Goal: Task Accomplishment & Management: Use online tool/utility

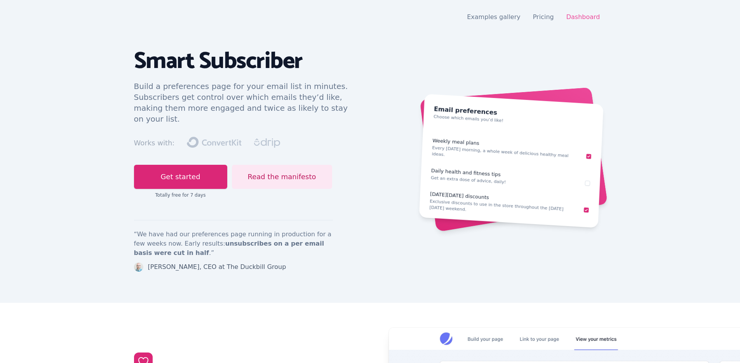
click at [576, 17] on link "Dashboard" at bounding box center [583, 16] width 34 height 7
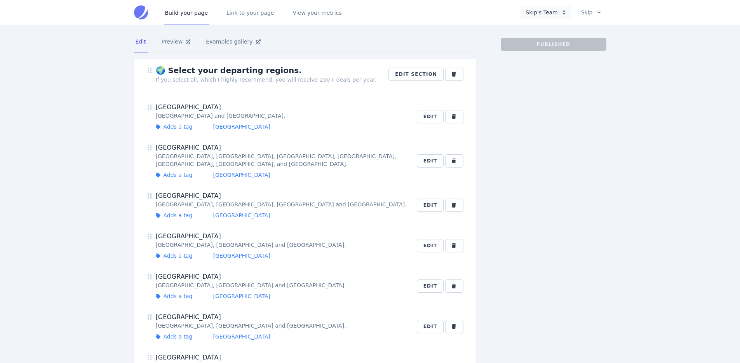
click at [544, 14] on button "Skip's Team" at bounding box center [545, 12] width 50 height 13
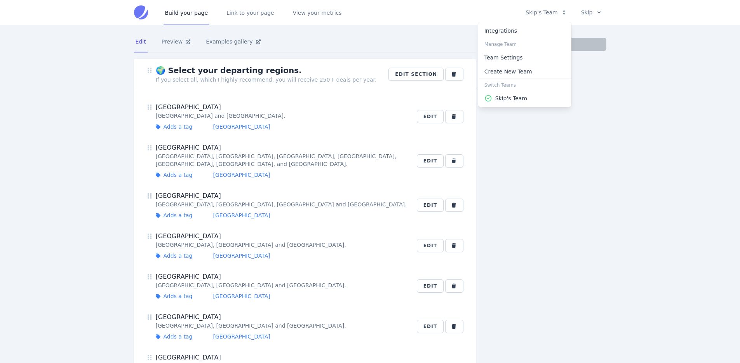
click at [180, 44] on div at bounding box center [370, 181] width 740 height 363
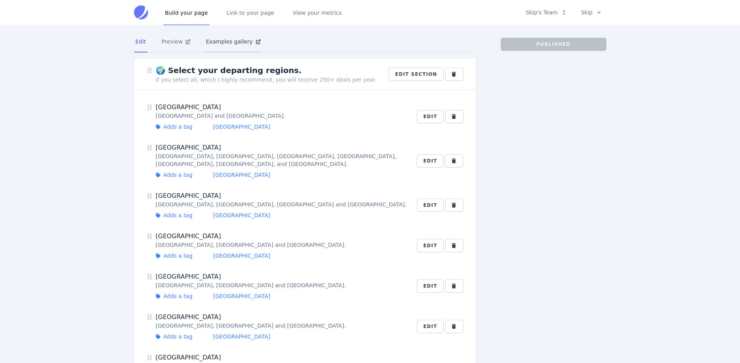
click at [242, 39] on link "Examples gallery" at bounding box center [232, 41] width 57 height 21
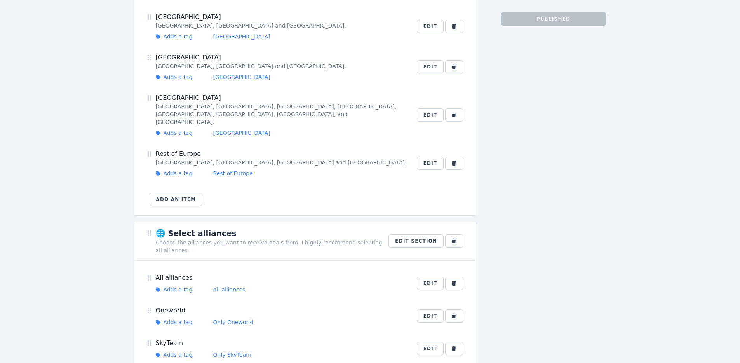
scroll to position [274, 0]
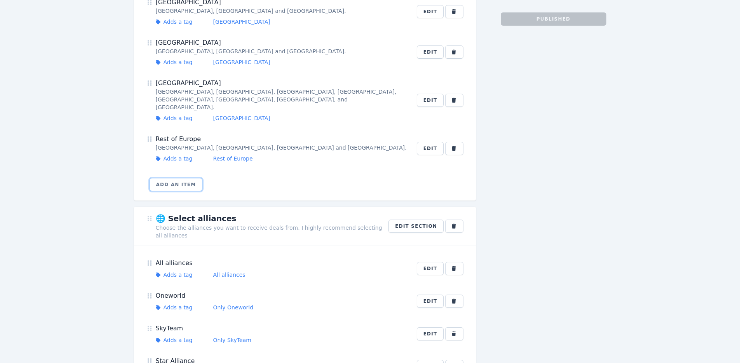
click at [187, 178] on button "Add an item" at bounding box center [175, 184] width 53 height 13
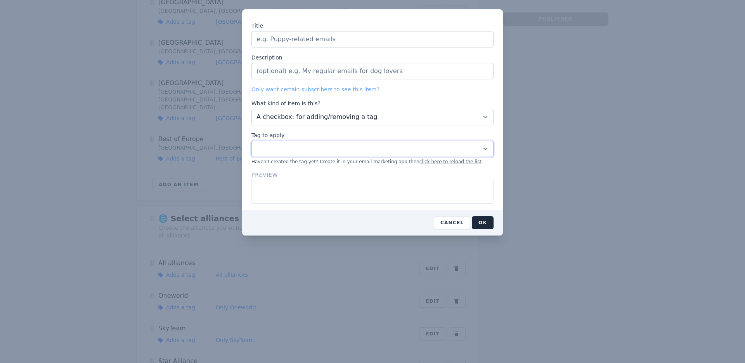
click at [283, 148] on select "00 Cold Subscriber Tag All alliances British Isles Cash deals (long haul) Cash …" at bounding box center [373, 149] width 242 height 16
click at [454, 222] on button "Cancel" at bounding box center [452, 222] width 36 height 13
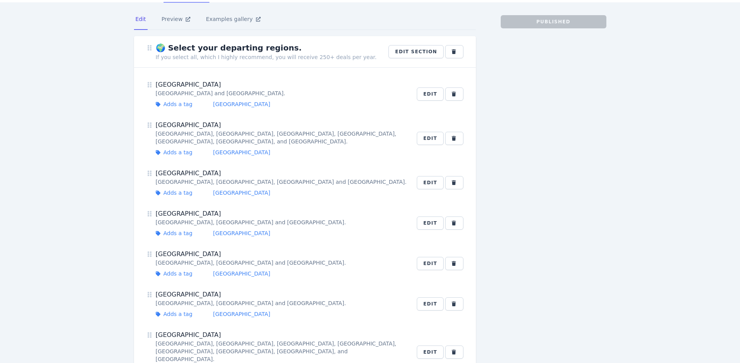
scroll to position [0, 0]
